Goal: Task Accomplishment & Management: Manage account settings

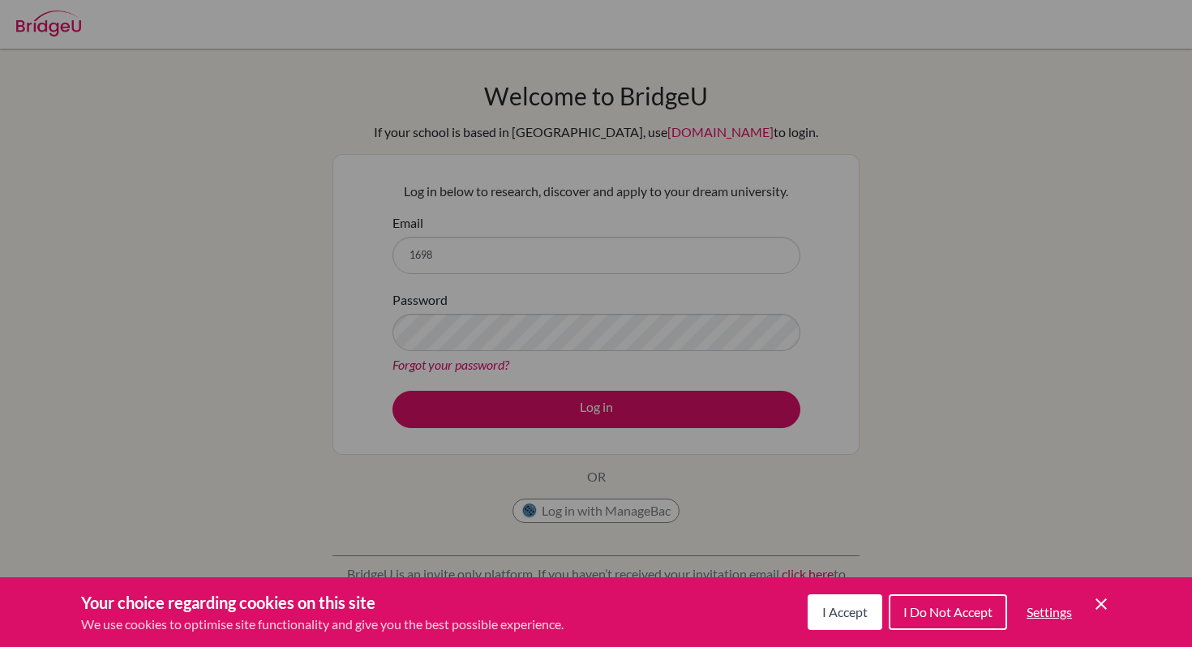
click at [817, 621] on button "I Accept" at bounding box center [845, 612] width 75 height 36
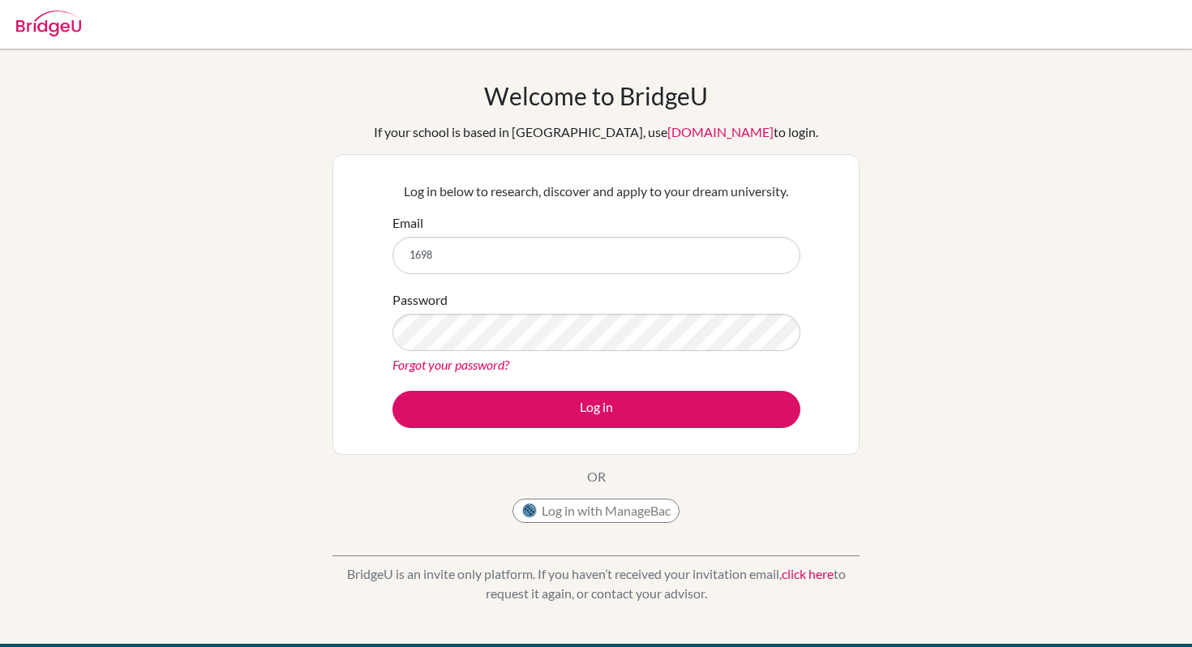
click at [552, 284] on form "Email 1698 Password Forgot your password? Log in" at bounding box center [596, 320] width 408 height 215
click at [531, 262] on input "1698" at bounding box center [596, 255] width 408 height 37
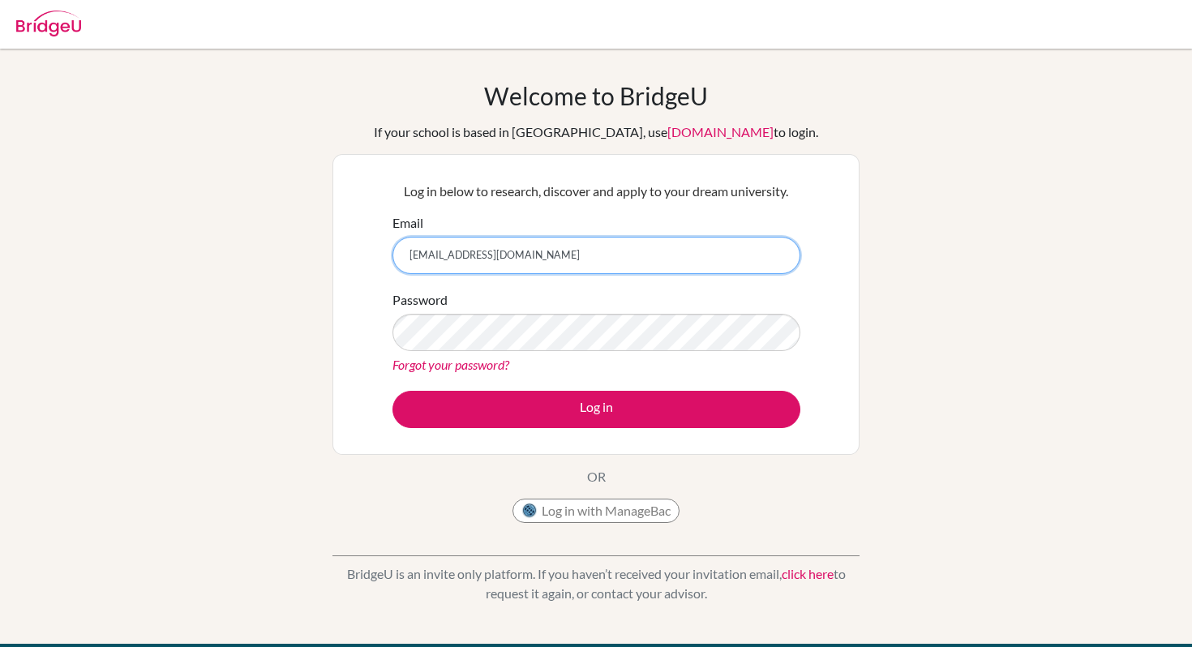
type input "[EMAIL_ADDRESS][DOMAIN_NAME]"
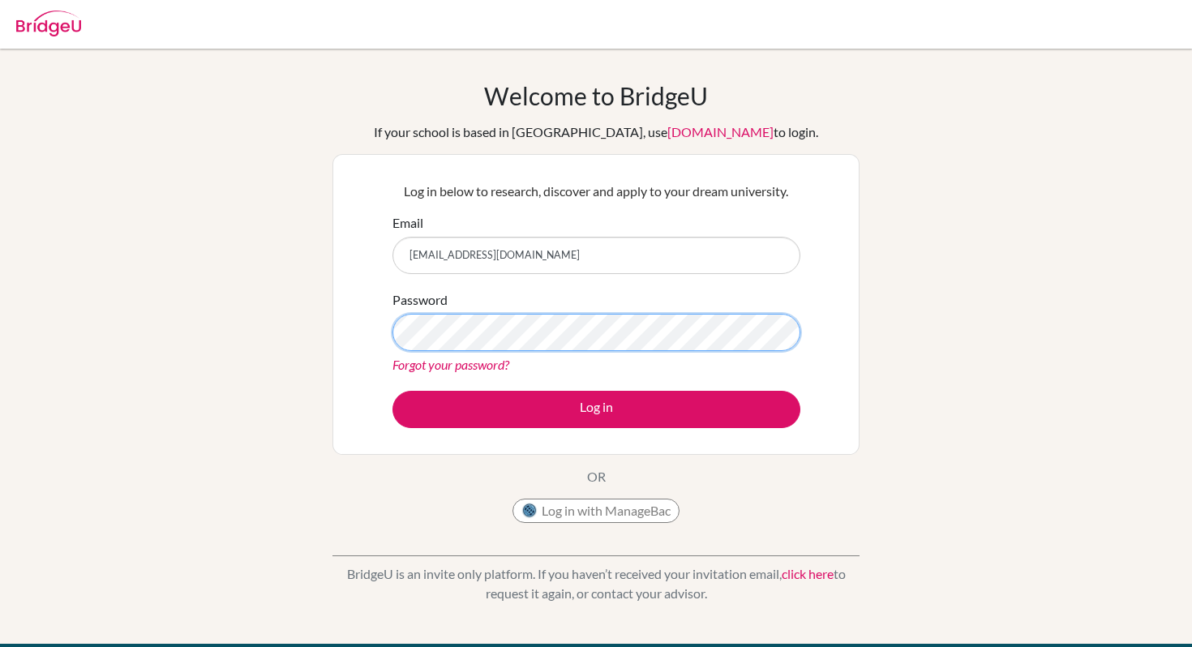
click at [392, 391] on button "Log in" at bounding box center [596, 409] width 408 height 37
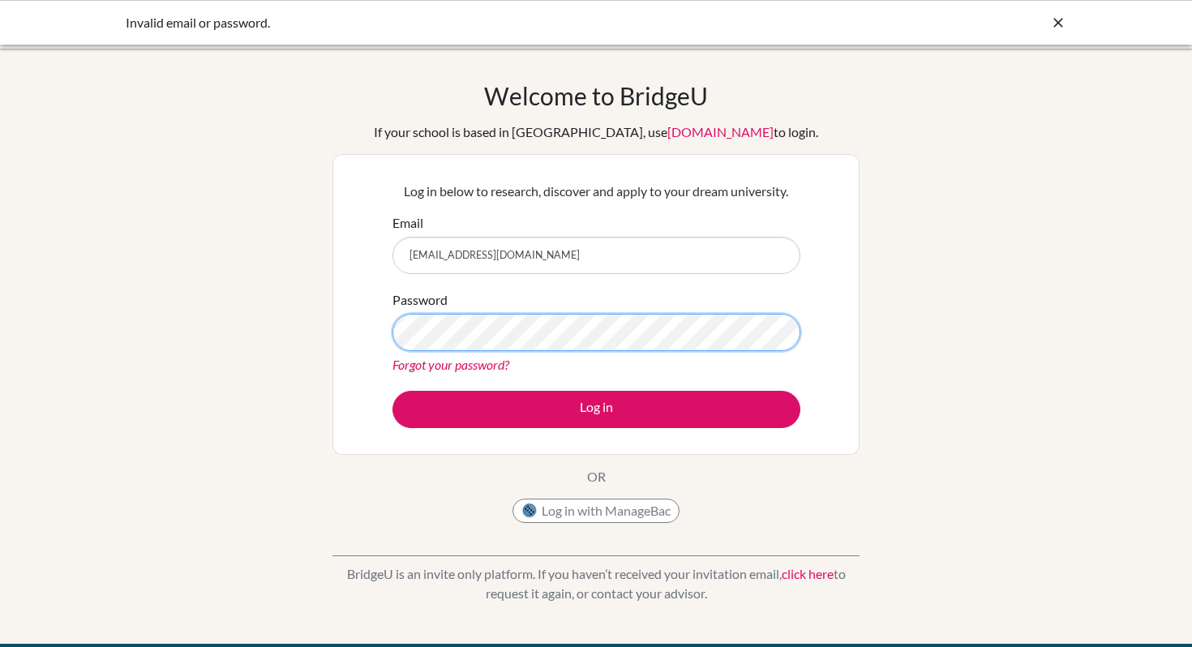
click at [392, 391] on button "Log in" at bounding box center [596, 409] width 408 height 37
